Goal: Task Accomplishment & Management: Manage account settings

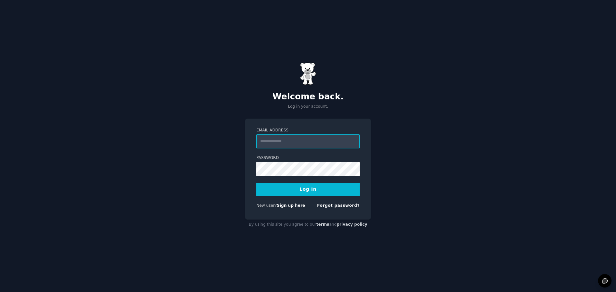
type input "**********"
click at [315, 193] on button "Log In" at bounding box center [308, 189] width 103 height 13
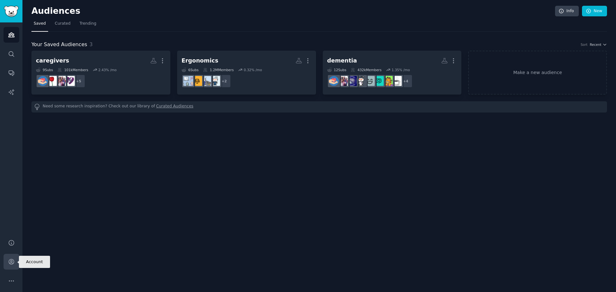
click at [9, 262] on icon "Sidebar" at bounding box center [11, 262] width 7 height 7
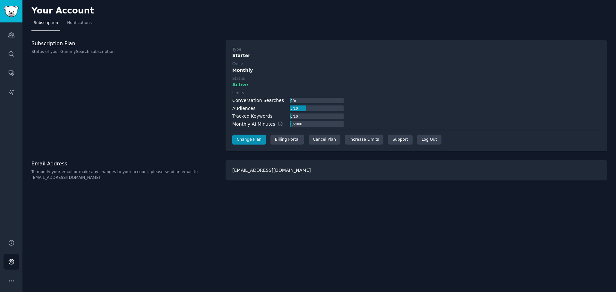
click at [70, 53] on p "Status of your GummySearch subscription" at bounding box center [124, 52] width 187 height 6
click at [63, 42] on h3 "Subscription Plan" at bounding box center [124, 43] width 187 height 7
click at [252, 140] on link "Change Plan" at bounding box center [249, 140] width 34 height 10
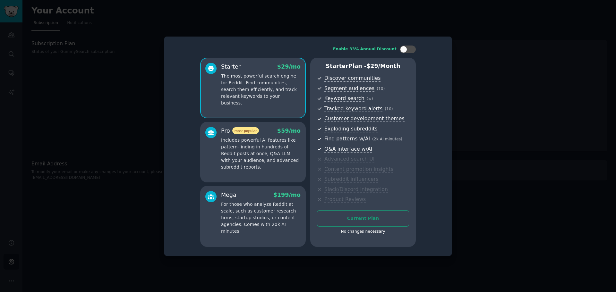
click at [499, 180] on div at bounding box center [308, 146] width 616 height 292
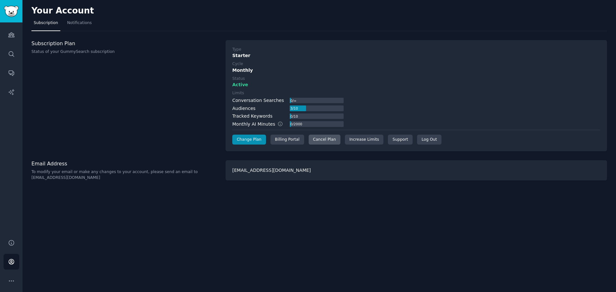
click at [321, 141] on div "Cancel Plan" at bounding box center [325, 140] width 32 height 10
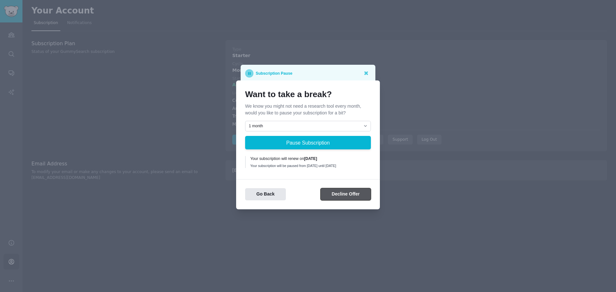
click at [341, 199] on button "Decline Offer" at bounding box center [346, 194] width 50 height 13
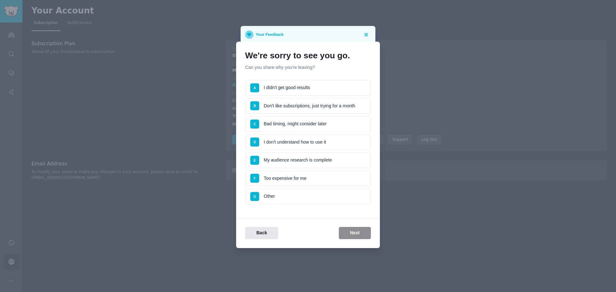
click at [329, 126] on li "C Bad timing, might consider later" at bounding box center [308, 124] width 126 height 16
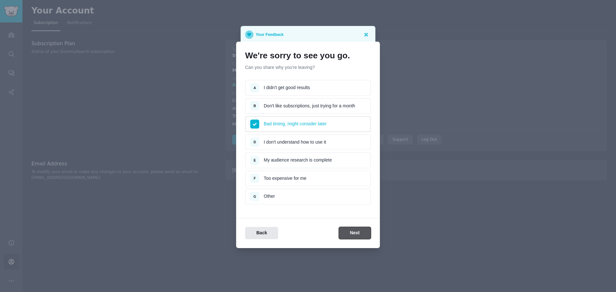
click at [349, 236] on button "Next" at bounding box center [355, 233] width 32 height 13
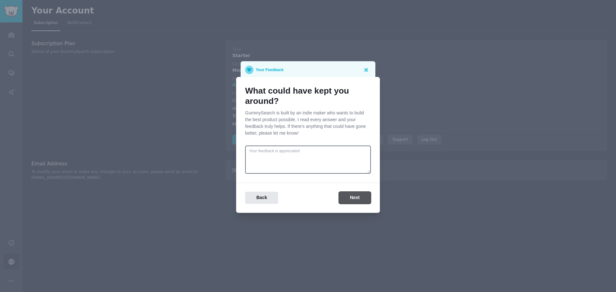
click at [355, 200] on button "Next" at bounding box center [355, 198] width 32 height 13
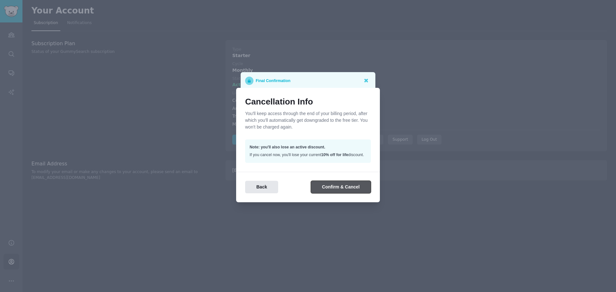
click at [353, 190] on button "Confirm & Cancel" at bounding box center [341, 187] width 60 height 13
